Goal: Task Accomplishment & Management: Use online tool/utility

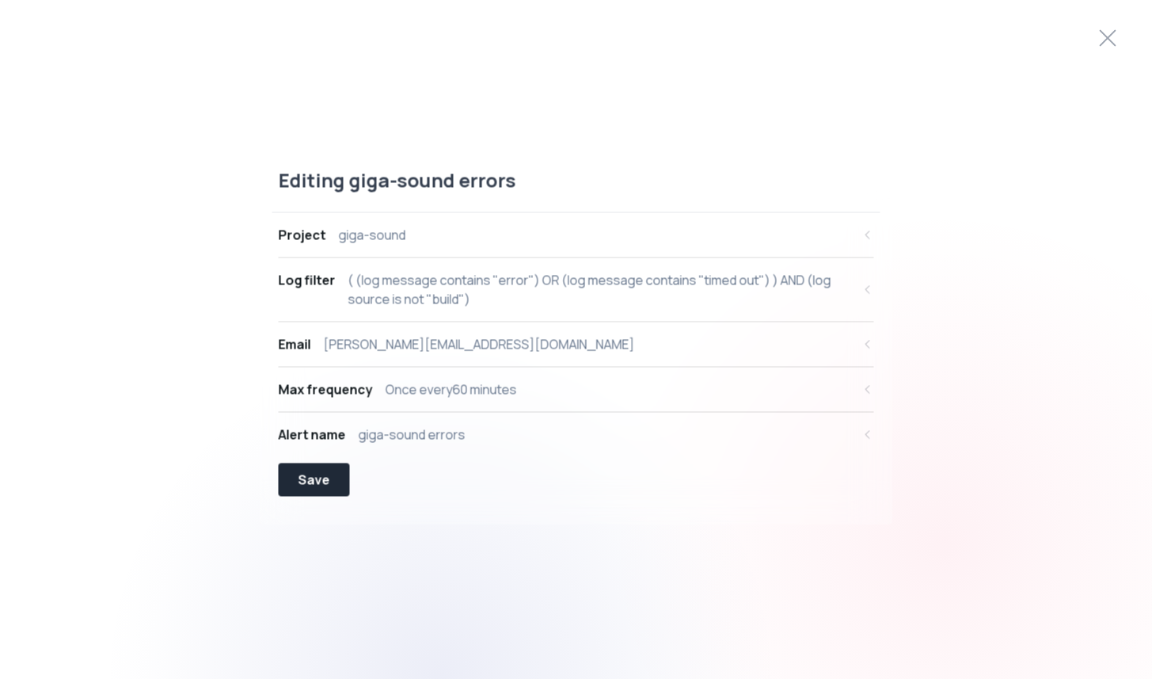
click at [754, 287] on div "( (log message contains "error") OR (log message contains "timed out") ) AND (l…" at bounding box center [600, 289] width 504 height 38
select select "message"
select select "CONTAINS"
select select "OR"
select select "message"
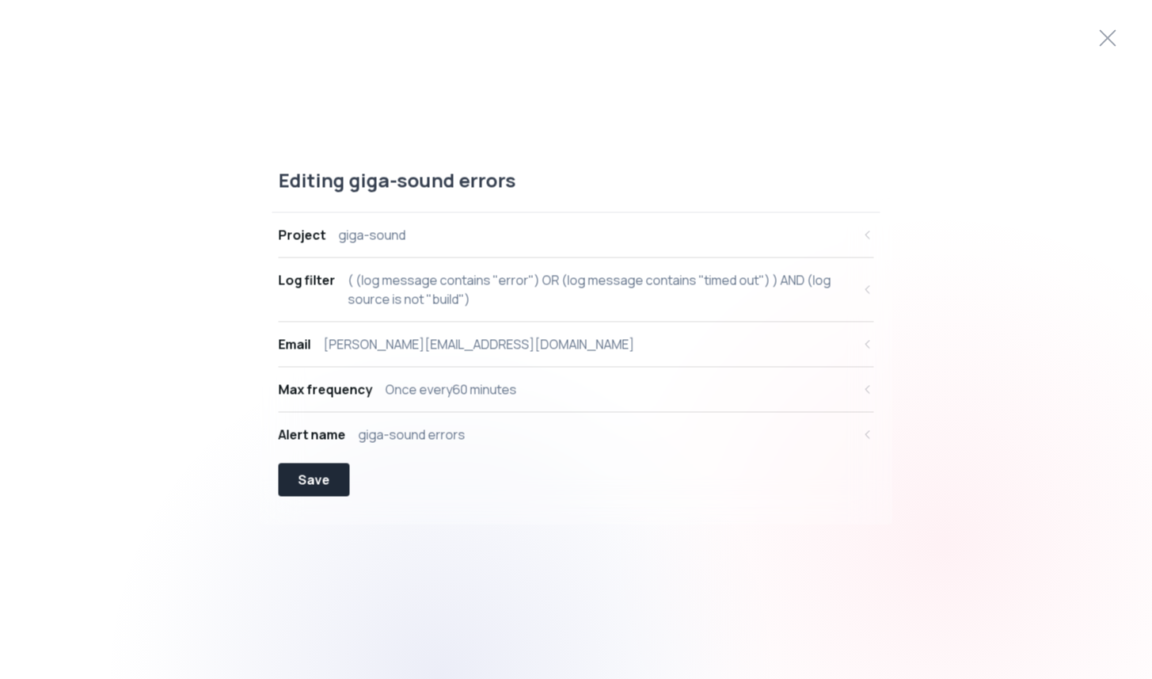
select select "CONTAINS"
select select "AND"
select select "source"
select select "NOT_EQUALS"
select select "build"
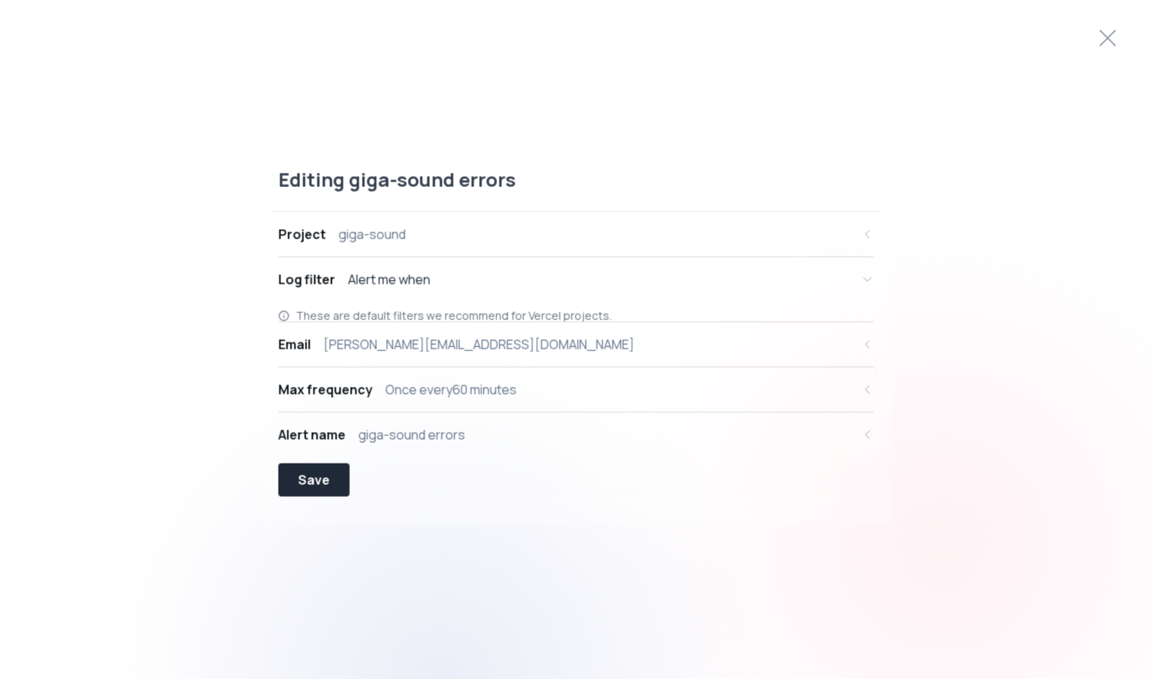
scroll to position [15, 0]
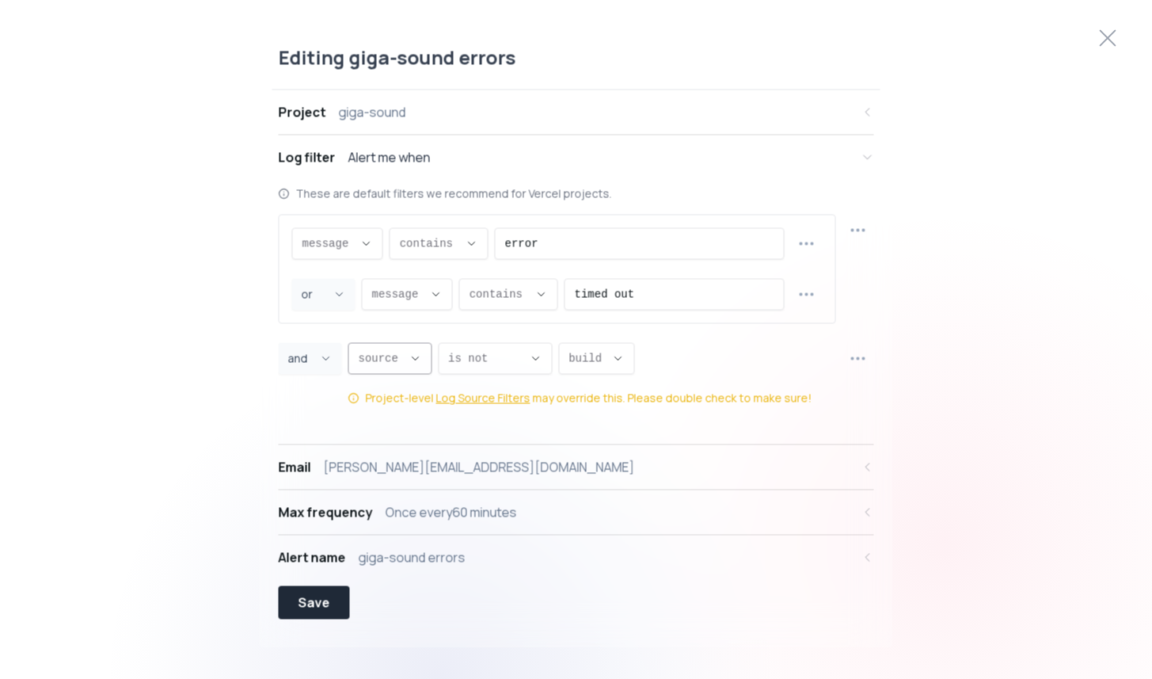
click at [422, 348] on button "source ," at bounding box center [390, 358] width 84 height 32
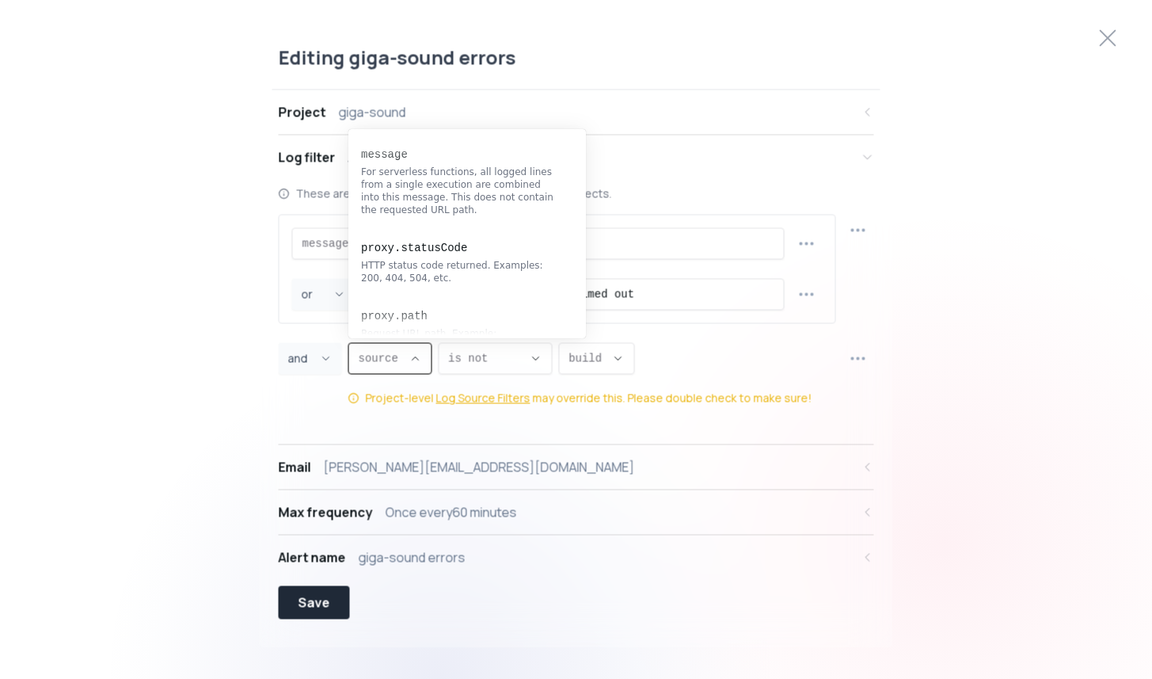
scroll to position [253, 0]
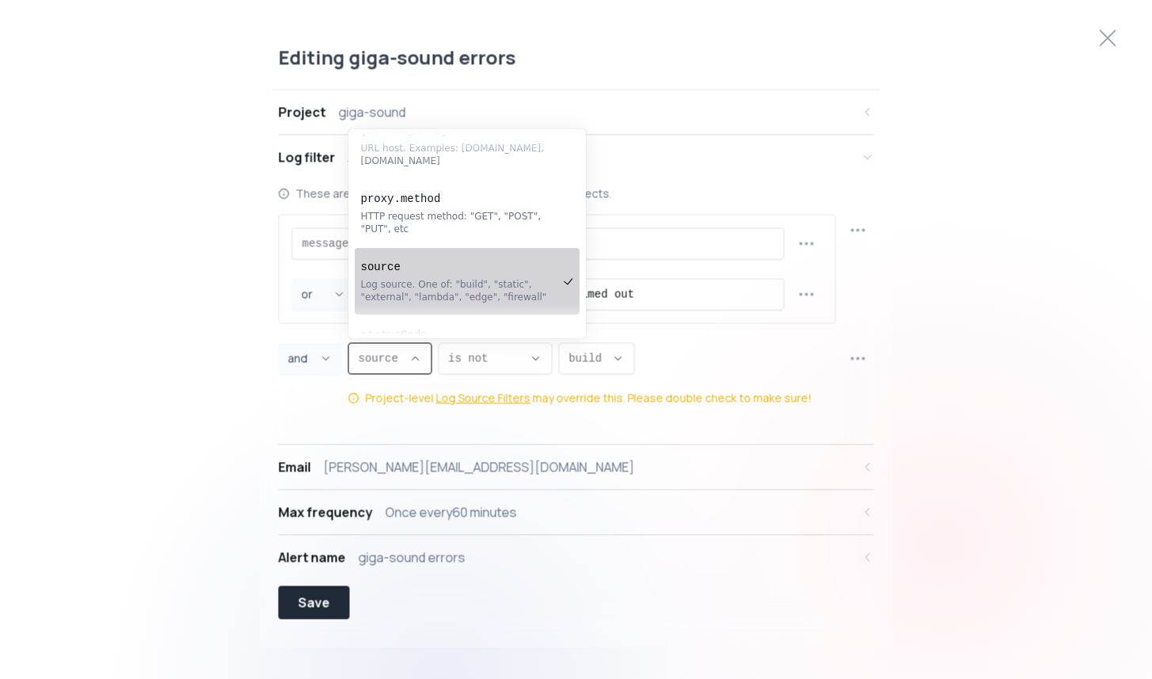
click at [200, 278] on div "Editing giga-sound errors Project giga-sound Log filter Alert me when These are…" at bounding box center [576, 339] width 1152 height 628
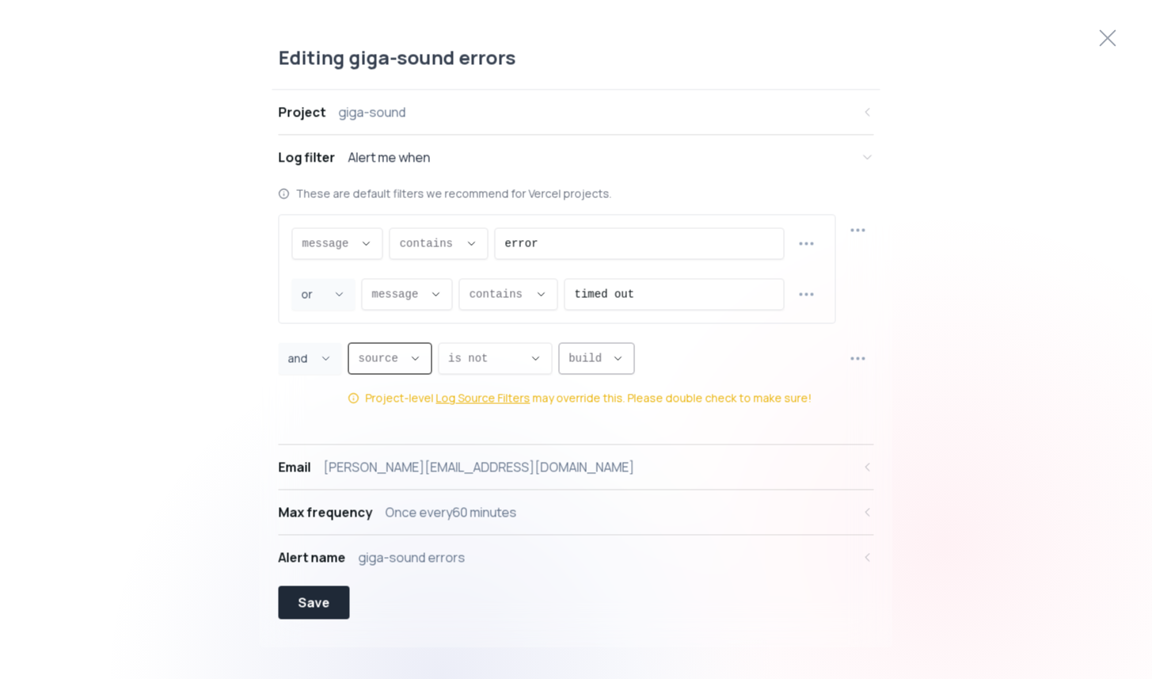
click at [603, 351] on span "build ," at bounding box center [586, 358] width 36 height 16
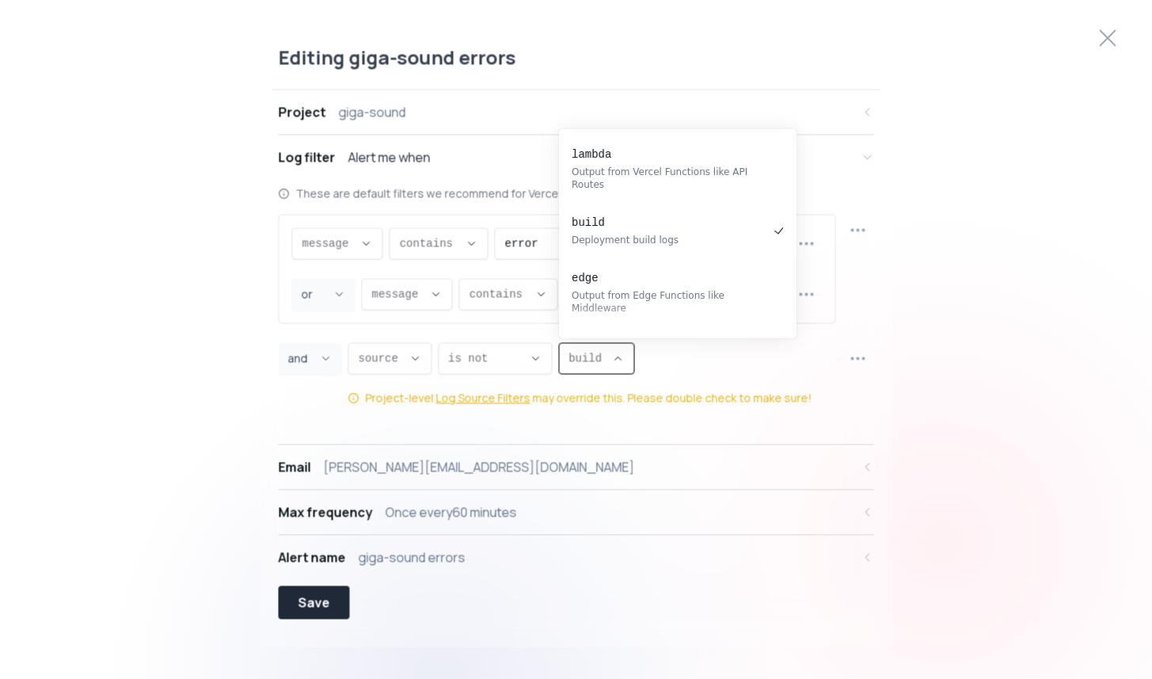
scroll to position [4, 0]
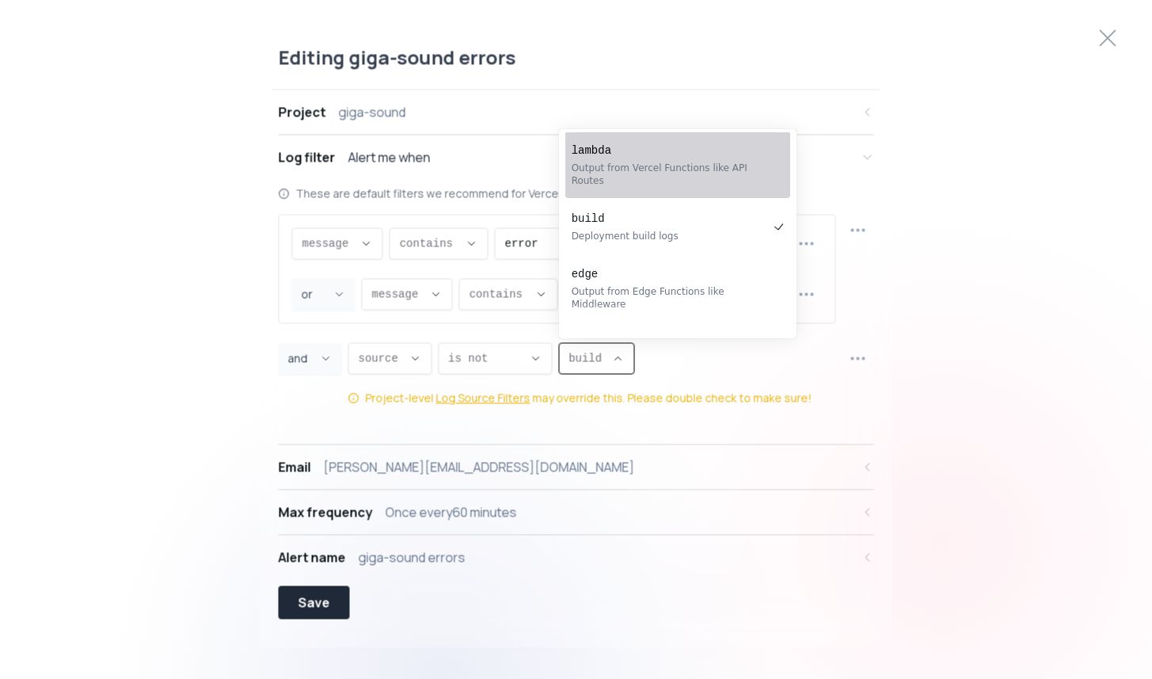
click at [359, 198] on div "These are default filters we recommend for Vercel projects." at bounding box center [576, 193] width 595 height 16
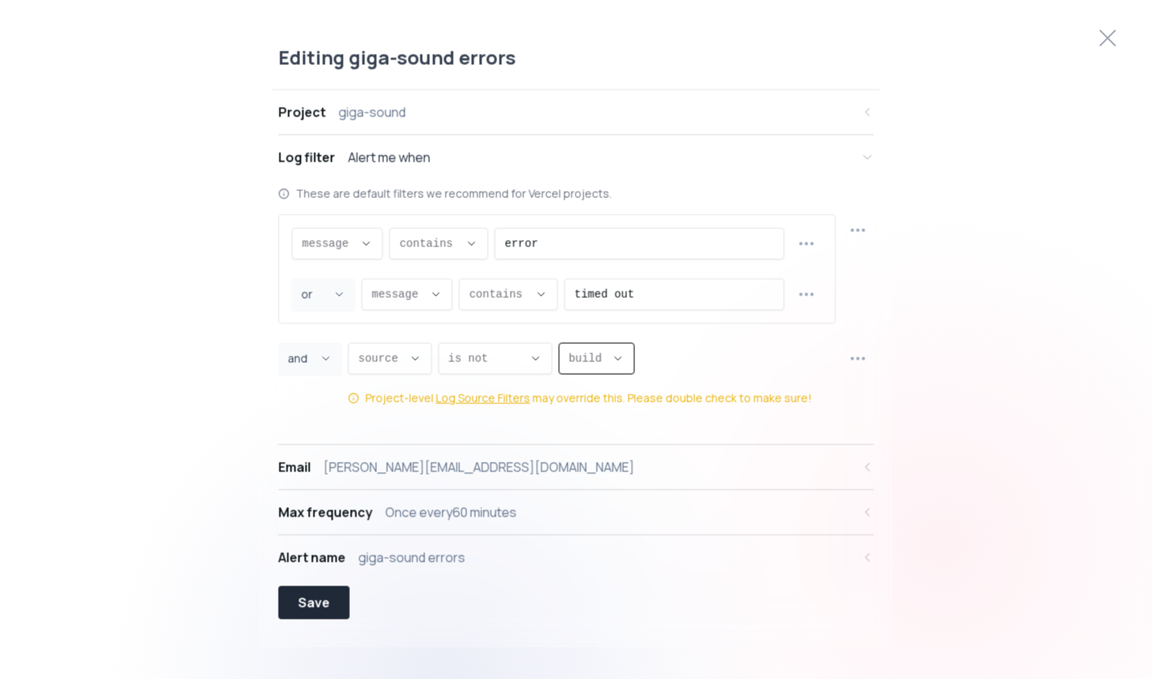
click at [860, 357] on icon "button" at bounding box center [858, 357] width 19 height 19
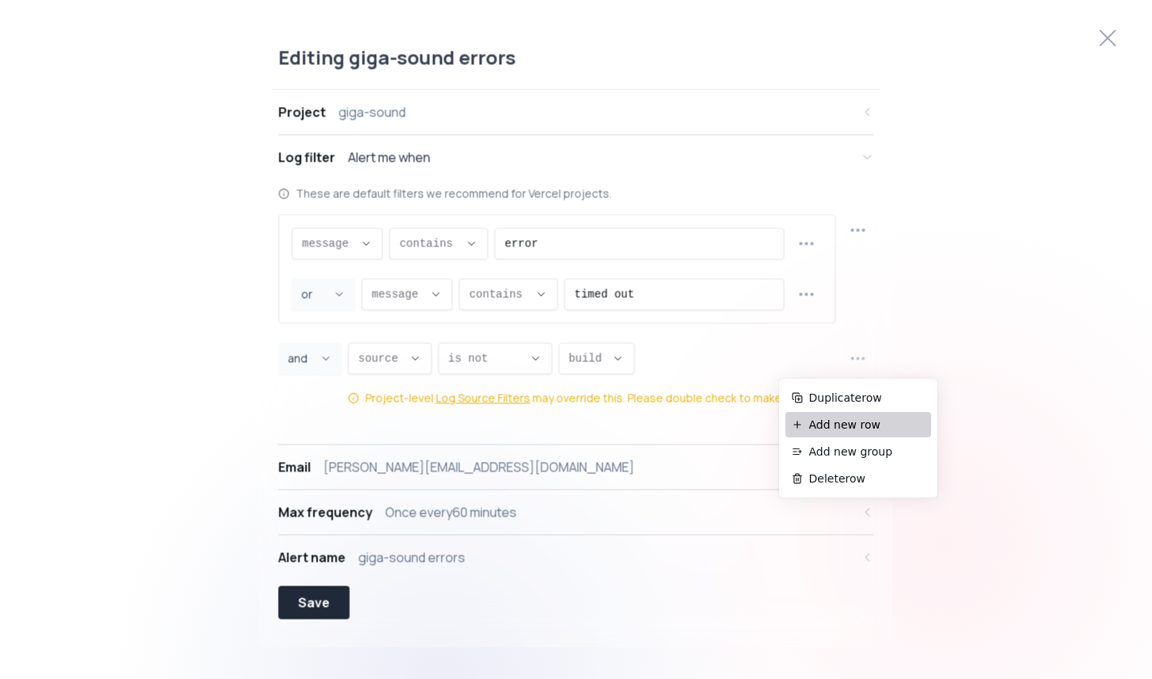
click at [837, 422] on span "Add new row" at bounding box center [867, 424] width 116 height 16
select select "AND"
select select "message"
select select "CONTAINS"
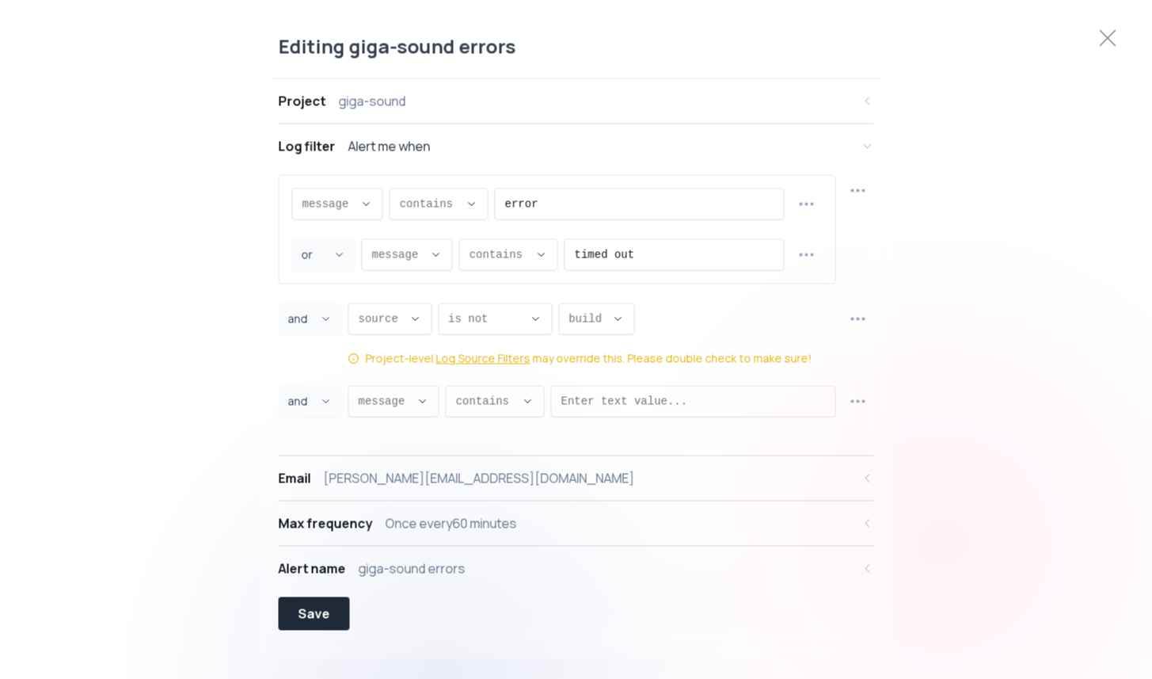
click at [403, 394] on span "message ," at bounding box center [384, 401] width 51 height 16
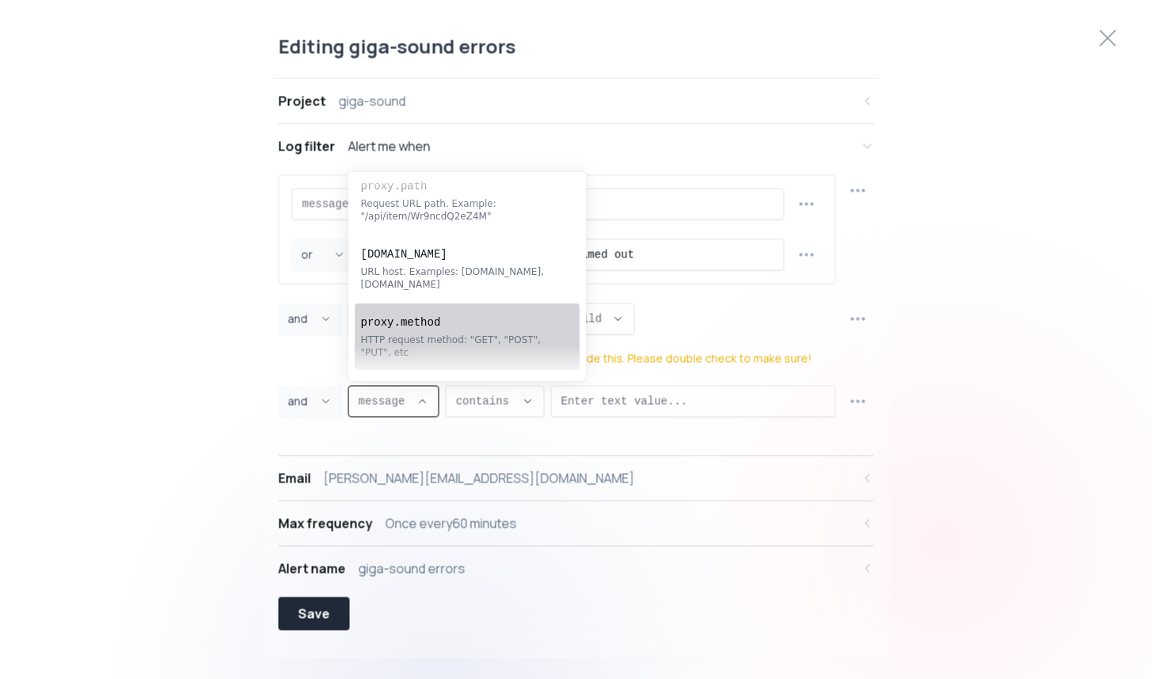
scroll to position [162, 0]
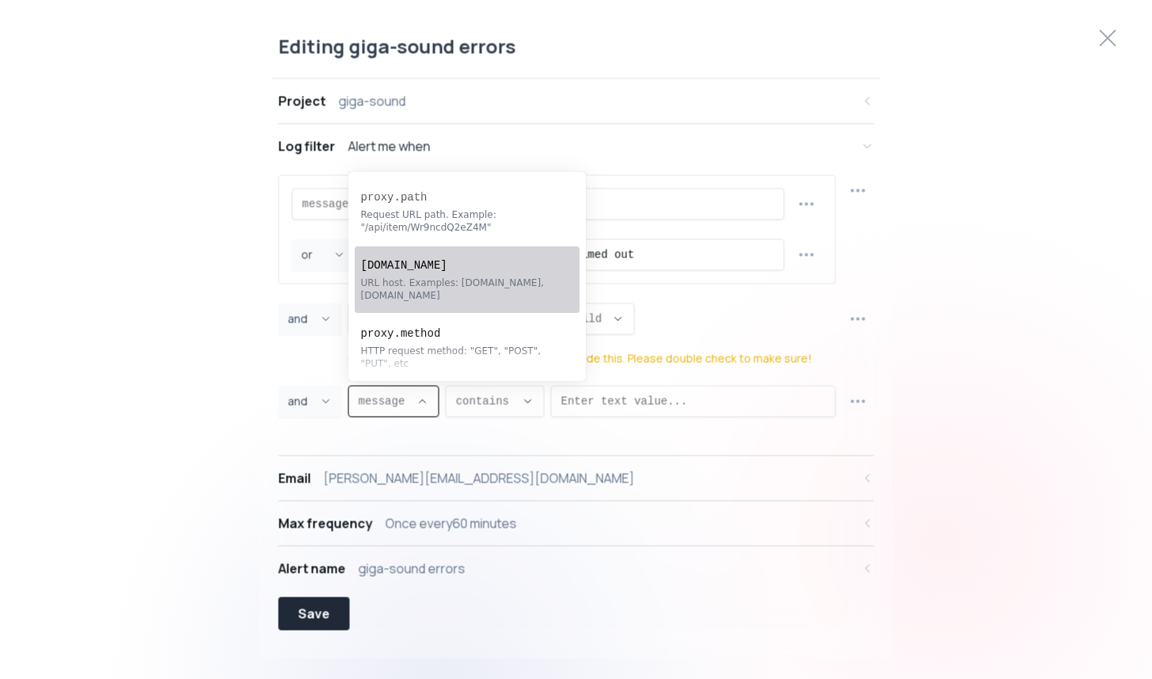
click at [499, 287] on div "URL host. Examples: [DOMAIN_NAME], [DOMAIN_NAME]" at bounding box center [459, 288] width 196 height 25
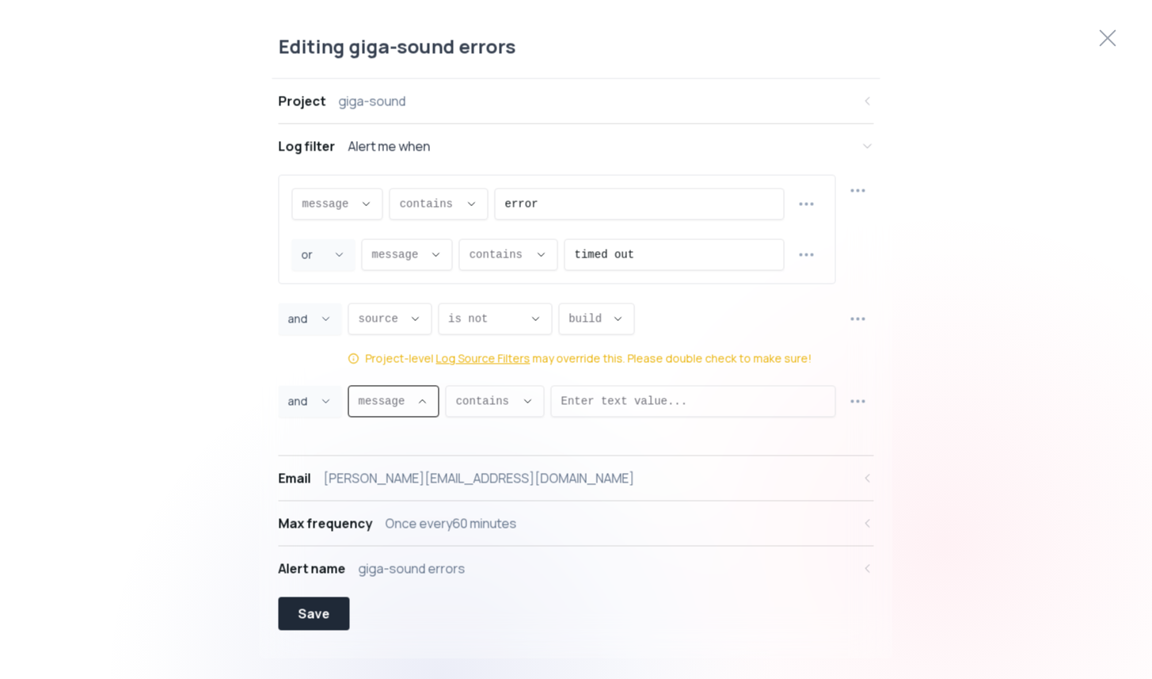
type input "[DOMAIN_NAME]"
select select "[DOMAIN_NAME]"
click at [504, 401] on span "contains ," at bounding box center [530, 401] width 59 height 16
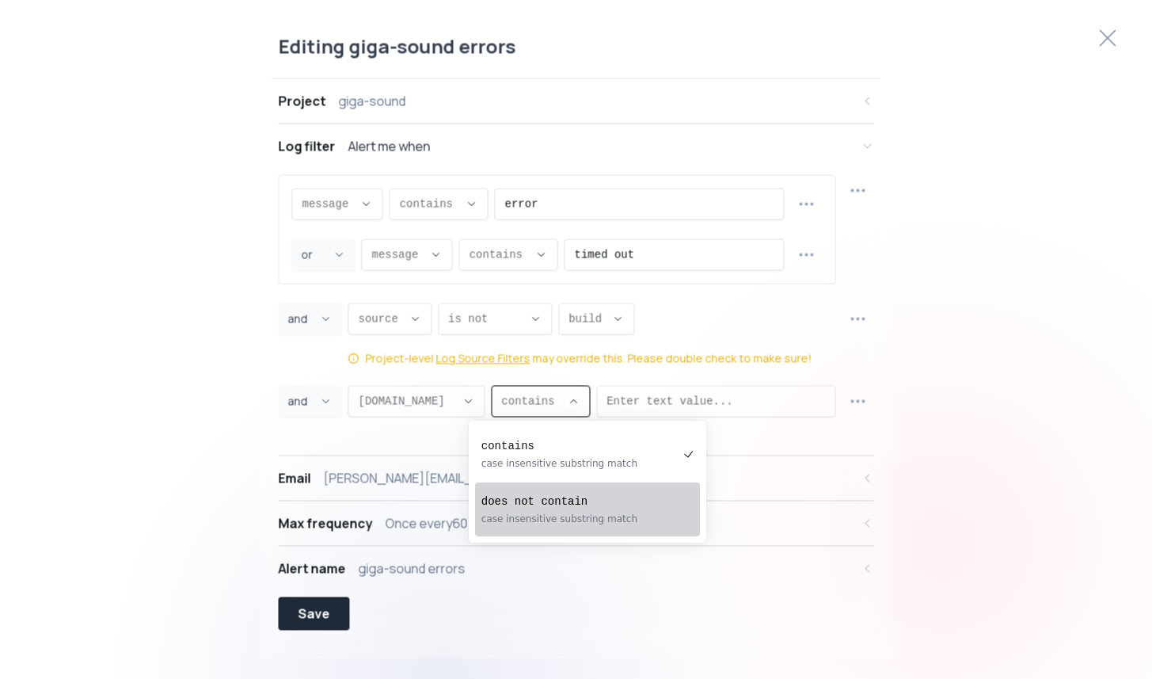
click at [573, 504] on pre "does not contain" at bounding box center [579, 501] width 196 height 16
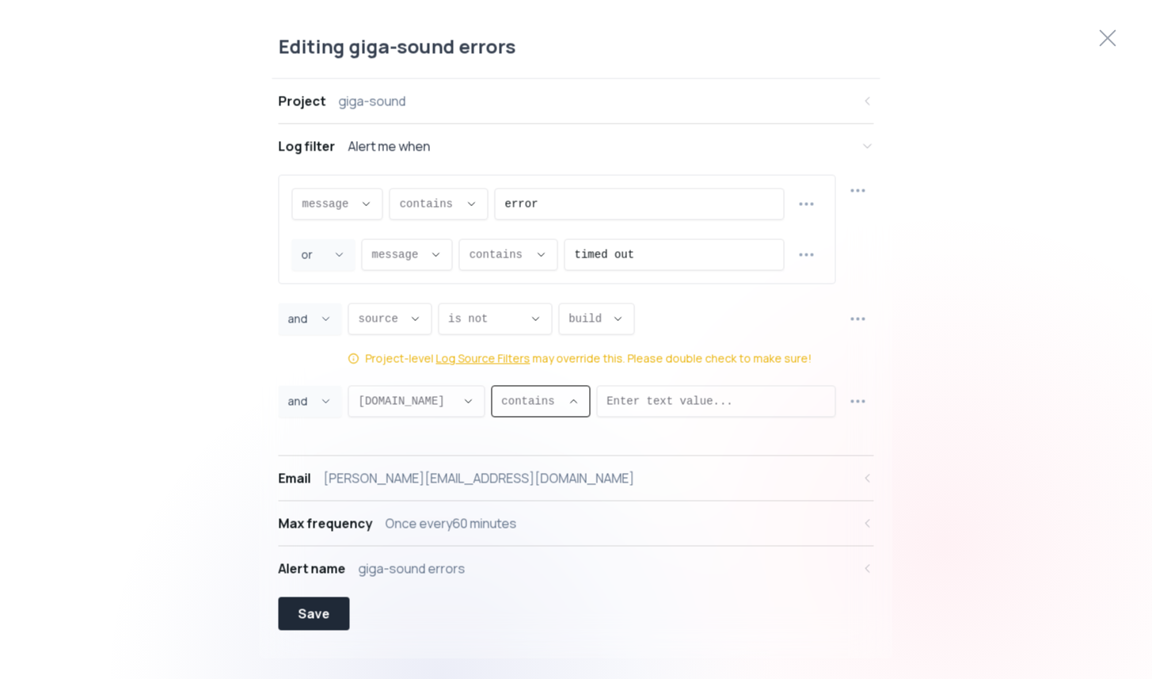
type input "NOT_CONTAINS"
select select "NOT_CONTAINS"
click at [674, 410] on input "Enter text value..." at bounding box center [731, 401] width 188 height 30
type input "test"
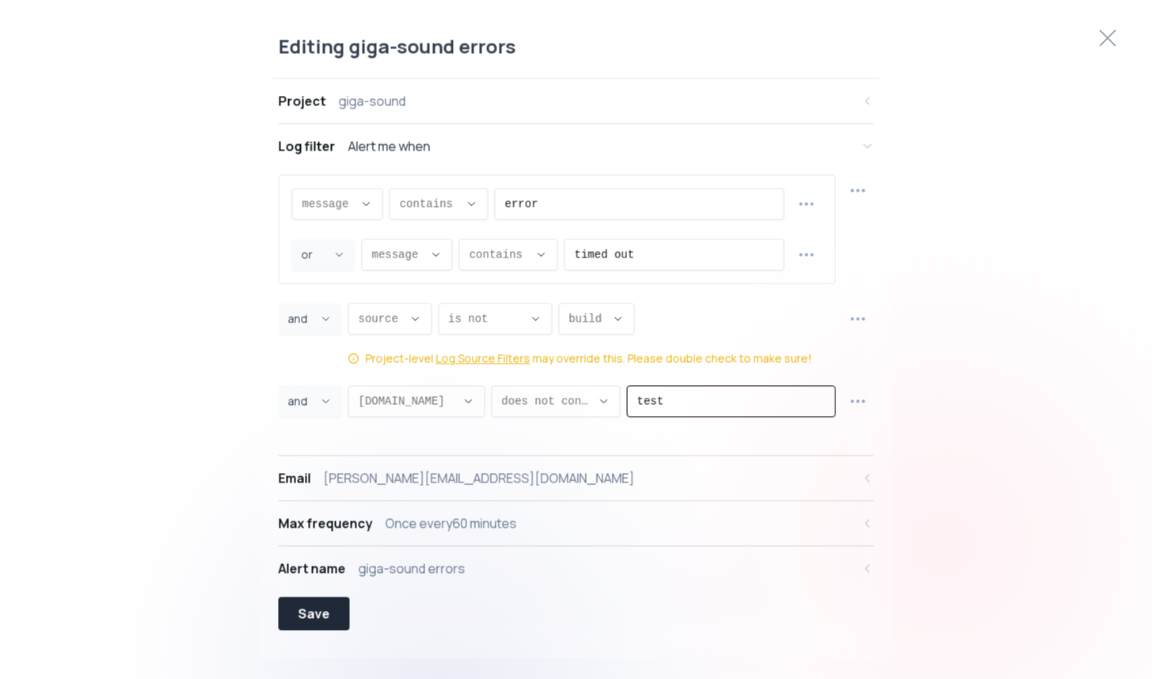
click at [928, 362] on div "Editing giga-sound errors Project giga-sound Log filter Alert me when message m…" at bounding box center [576, 339] width 1152 height 650
click at [332, 603] on button "Save" at bounding box center [314, 612] width 71 height 33
